Goal: Check status: Check status

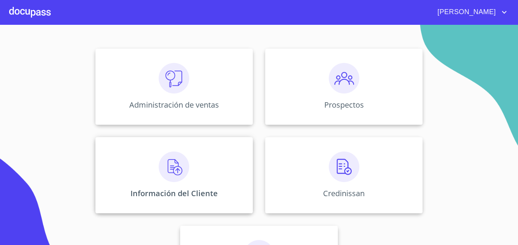
scroll to position [76, 0]
click at [205, 173] on div "Información del Cliente" at bounding box center [173, 174] width 157 height 76
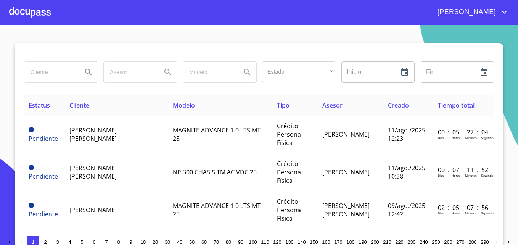
click at [60, 77] on input "search" at bounding box center [50, 72] width 52 height 21
type input "megamotriz"
click at [88, 71] on icon "Search" at bounding box center [88, 71] width 9 height 9
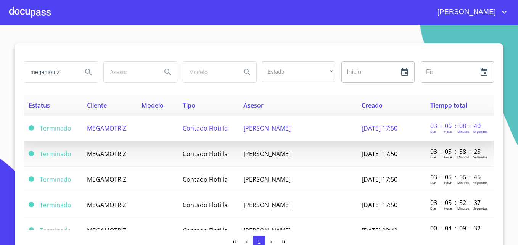
click at [107, 129] on span "MEGAMOTRIZ" at bounding box center [106, 128] width 39 height 8
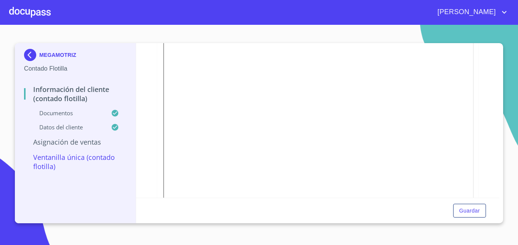
scroll to position [152, 0]
click at [474, 214] on span "Guardar" at bounding box center [469, 211] width 21 height 10
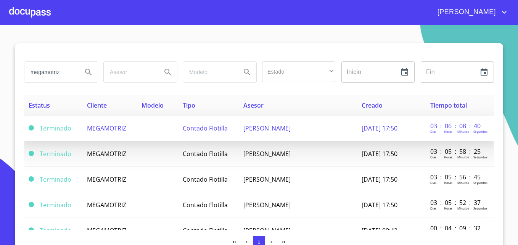
click at [136, 125] on td "MEGAMOTRIZ" at bounding box center [109, 129] width 55 height 26
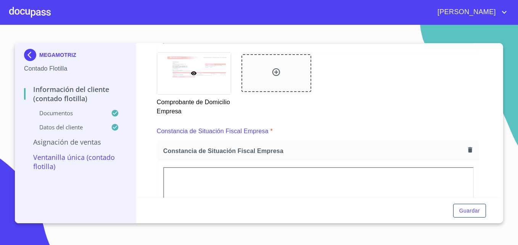
scroll to position [707, 0]
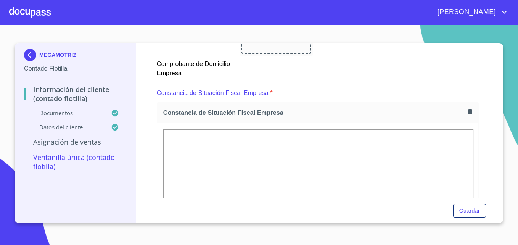
click at [485, 107] on div "Información del Cliente (Contado Flotilla) Documentos Documento de identificaci…" at bounding box center [317, 120] width 363 height 154
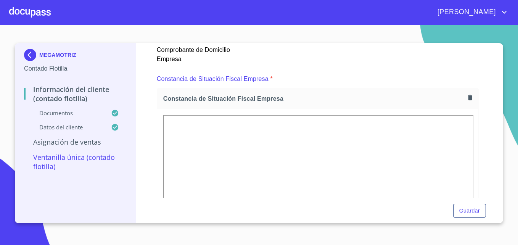
scroll to position [745, 0]
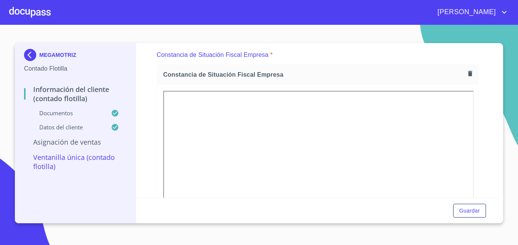
click at [485, 90] on div "Información del Cliente (Contado Flotilla) Documentos Documento de identificaci…" at bounding box center [317, 120] width 363 height 154
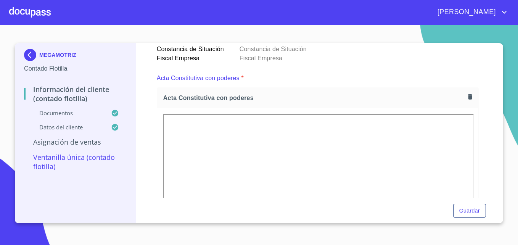
scroll to position [1088, 0]
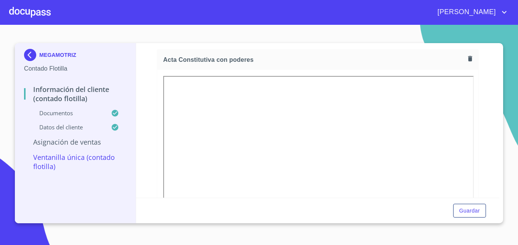
click at [483, 103] on div "Información del Cliente (Contado Flotilla) Documentos Documento de identificaci…" at bounding box center [317, 120] width 363 height 154
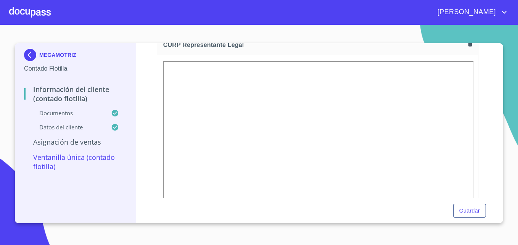
scroll to position [1469, 0]
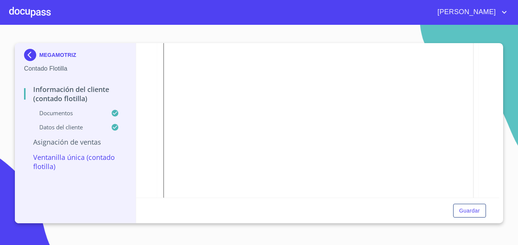
click at [485, 80] on div "Información del Cliente (Contado Flotilla) Documentos Documento de identificaci…" at bounding box center [317, 120] width 363 height 154
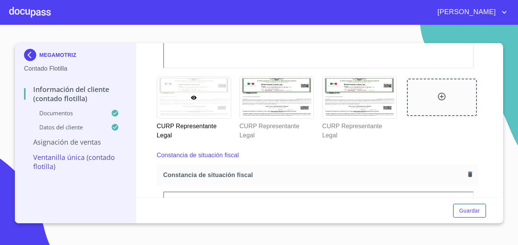
click at [38, 16] on div at bounding box center [30, 12] width 42 height 24
